Goal: Transaction & Acquisition: Download file/media

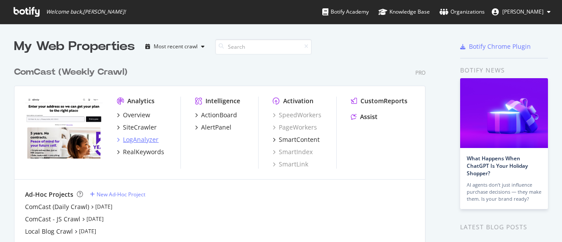
scroll to position [235, 548]
click at [141, 129] on div "SiteCrawler" at bounding box center [140, 127] width 34 height 9
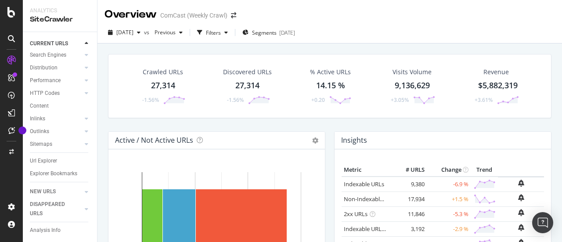
scroll to position [61, 0]
click at [46, 156] on div "Url Explorer" at bounding box center [43, 160] width 27 height 9
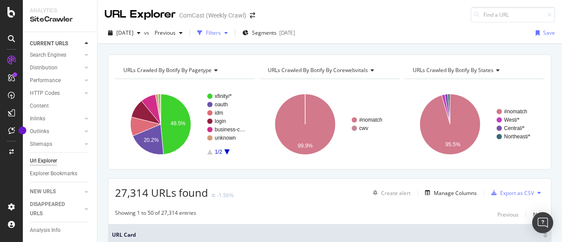
click at [221, 33] on div "Filters" at bounding box center [213, 32] width 15 height 7
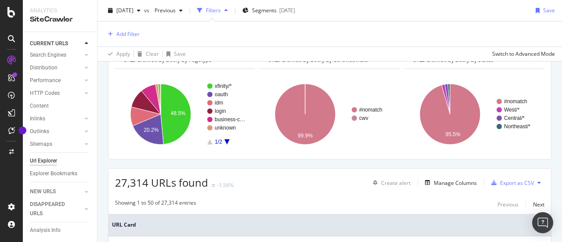
scroll to position [25, 0]
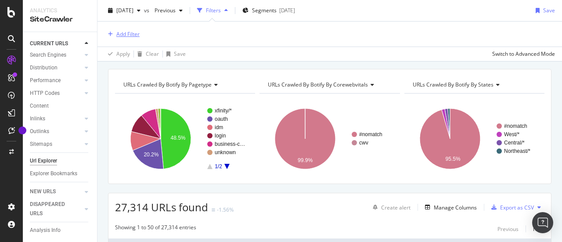
click at [131, 36] on div "Add Filter" at bounding box center [127, 33] width 23 height 7
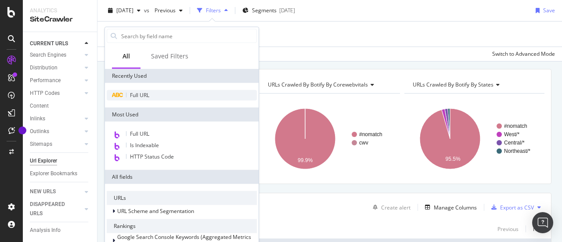
click at [137, 93] on span "Full URL" at bounding box center [139, 94] width 19 height 7
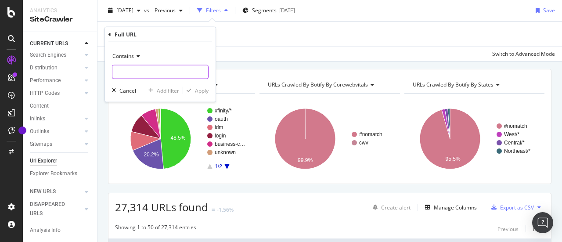
click at [150, 73] on input "text" at bounding box center [160, 72] width 96 height 14
paste input "[URL][DOMAIN_NAME]"
drag, startPoint x: 146, startPoint y: 72, endPoint x: 93, endPoint y: 72, distance: 52.2
click at [90, 73] on body "Analytics SiteCrawler CURRENT URLS Overview Movements Segments Visits Analysis …" at bounding box center [281, 121] width 562 height 242
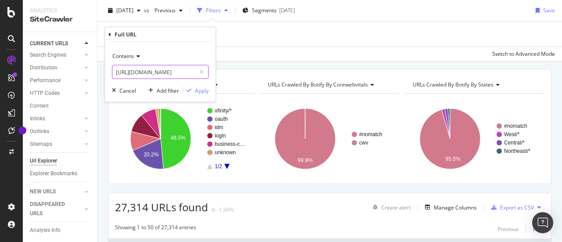
click at [150, 71] on input "[URL][DOMAIN_NAME]" at bounding box center [153, 72] width 83 height 14
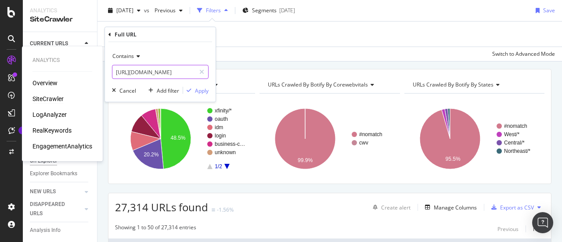
drag, startPoint x: 134, startPoint y: 72, endPoint x: 4, endPoint y: 62, distance: 129.8
click at [4, 62] on body "Analytics Overview SiteCrawler LogAnalyzer RealKeywords EngagementAnalytics Ana…" at bounding box center [281, 121] width 562 height 242
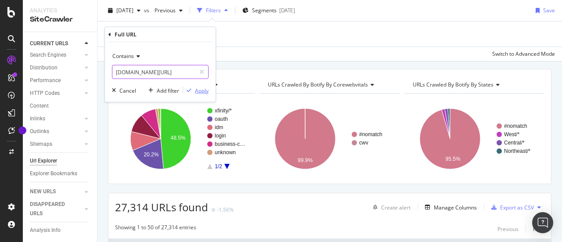
type input "[DOMAIN_NAME][URL]"
click at [197, 90] on div "Apply" at bounding box center [202, 89] width 14 height 7
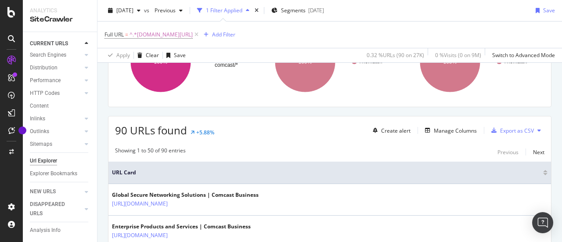
scroll to position [101, 0]
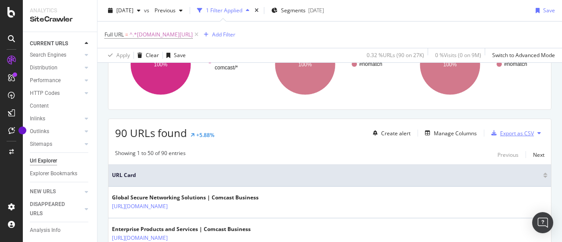
click at [510, 127] on div "Export as CSV" at bounding box center [510, 132] width 46 height 13
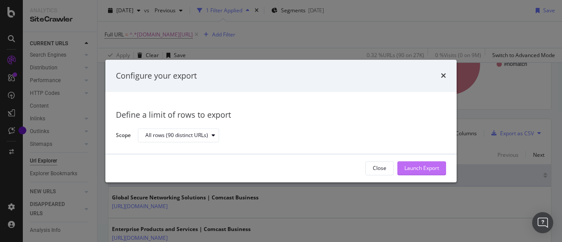
click at [413, 166] on div "Launch Export" at bounding box center [421, 168] width 35 height 7
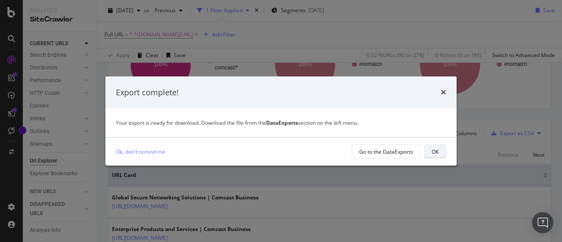
click at [433, 154] on div "OK" at bounding box center [434, 151] width 7 height 7
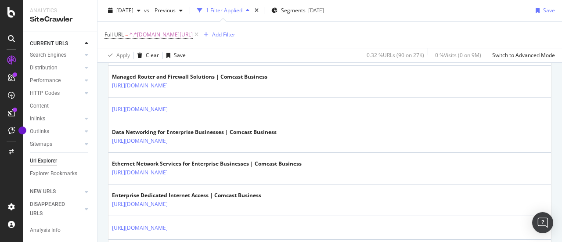
scroll to position [0, 0]
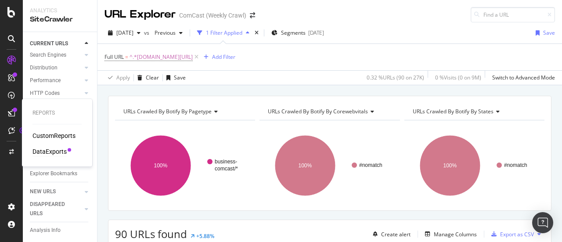
click at [50, 151] on div "DataExports" at bounding box center [49, 151] width 34 height 9
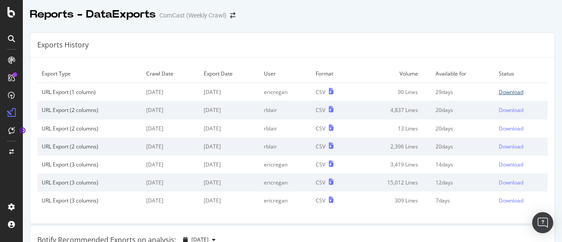
click at [498, 93] on div "Download" at bounding box center [510, 91] width 25 height 7
